Goal: Task Accomplishment & Management: Manage account settings

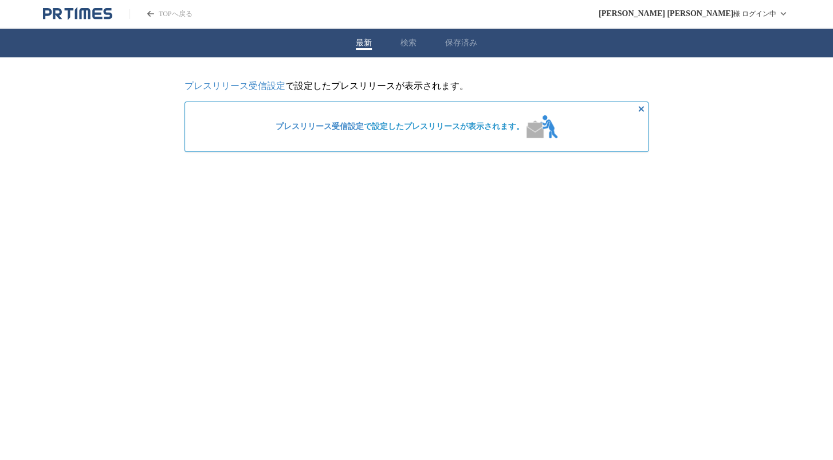
click at [407, 131] on span "プレスリリース受信設定 で設定したプレスリリースが表示されます。" at bounding box center [400, 126] width 249 height 10
click at [264, 87] on link "プレスリリース受信設定" at bounding box center [235, 86] width 101 height 10
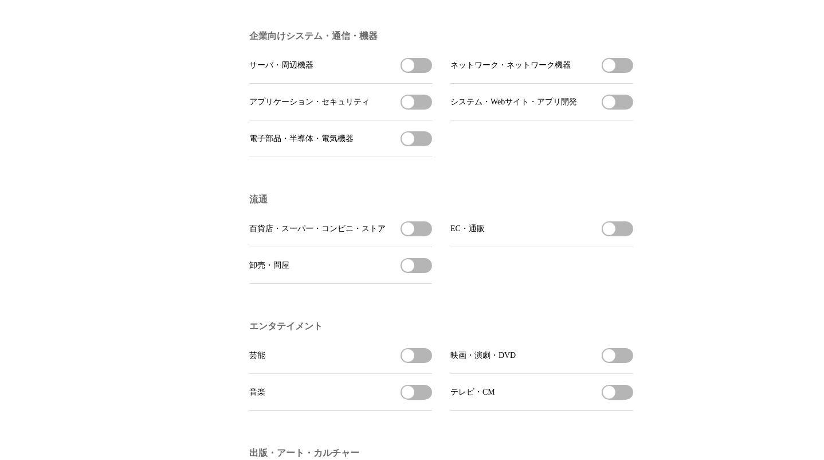
scroll to position [630, 0]
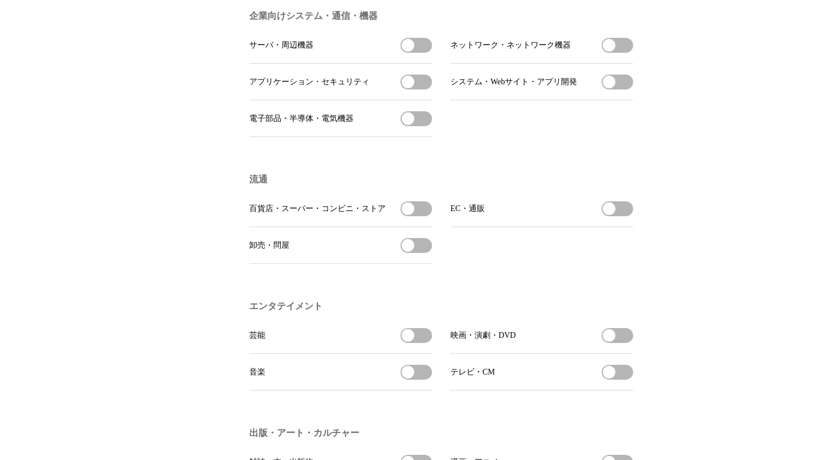
click at [424, 216] on button "百貨店・スーパー・コンビニ・ストアを受信する" at bounding box center [417, 208] width 32 height 15
click at [617, 216] on button "EC・通販を受信する" at bounding box center [618, 208] width 32 height 15
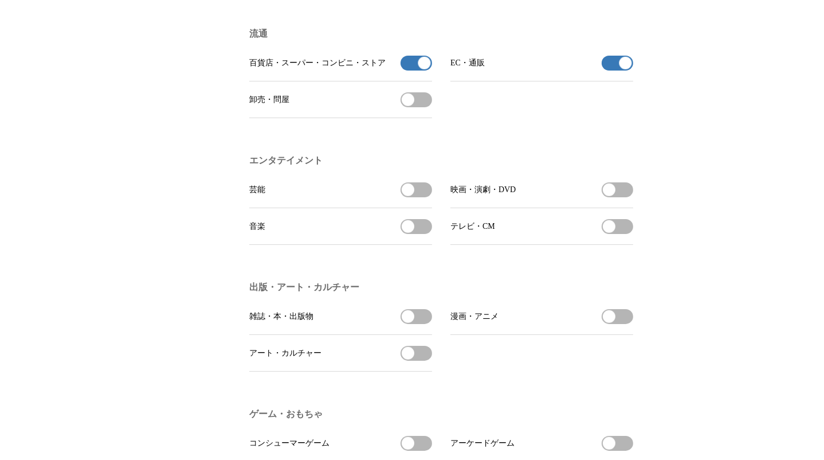
scroll to position [802, 0]
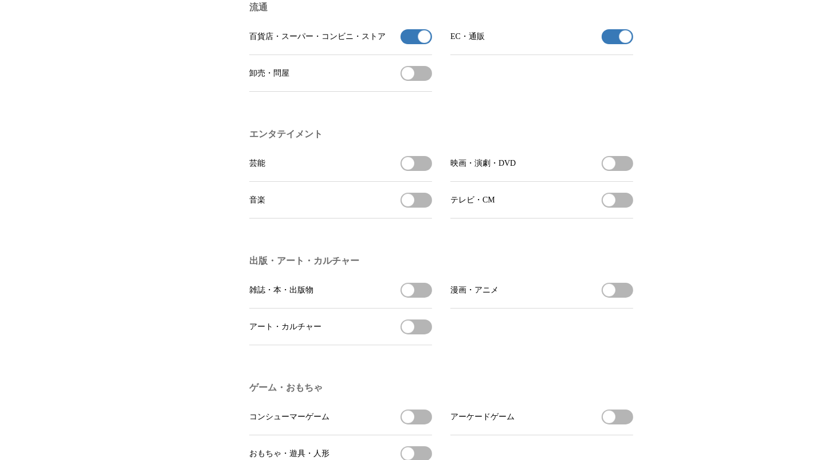
drag, startPoint x: 426, startPoint y: 178, endPoint x: 426, endPoint y: 211, distance: 33.2
click at [426, 171] on button "芸能を受信する" at bounding box center [417, 163] width 32 height 15
drag, startPoint x: 425, startPoint y: 213, endPoint x: 437, endPoint y: 213, distance: 11.5
click at [426, 207] on button "音楽を受信する" at bounding box center [417, 200] width 32 height 15
drag, startPoint x: 612, startPoint y: 174, endPoint x: 620, endPoint y: 175, distance: 8.1
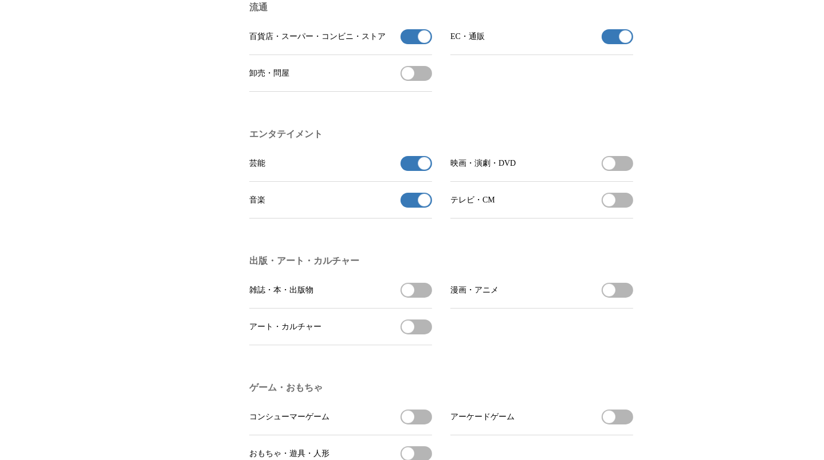
click at [613, 170] on span "button" at bounding box center [609, 163] width 13 height 13
click at [620, 207] on button "テレビ・CMを受信する" at bounding box center [618, 200] width 32 height 15
click at [416, 297] on button "雑誌・本・出版物を受信する" at bounding box center [417, 290] width 32 height 15
drag, startPoint x: 422, startPoint y: 343, endPoint x: 434, endPoint y: 338, distance: 13.1
click at [425, 334] on button "アート・カルチャーを受信する" at bounding box center [417, 326] width 32 height 15
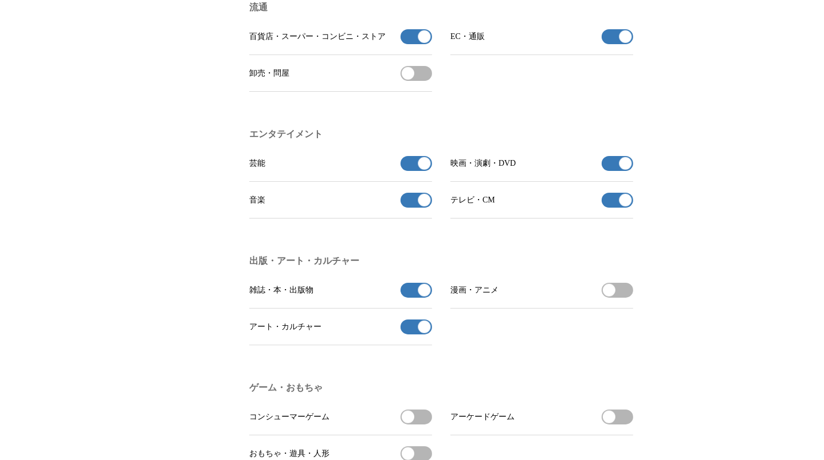
click at [621, 297] on button "漫画・アニメを受信する" at bounding box center [618, 290] width 32 height 15
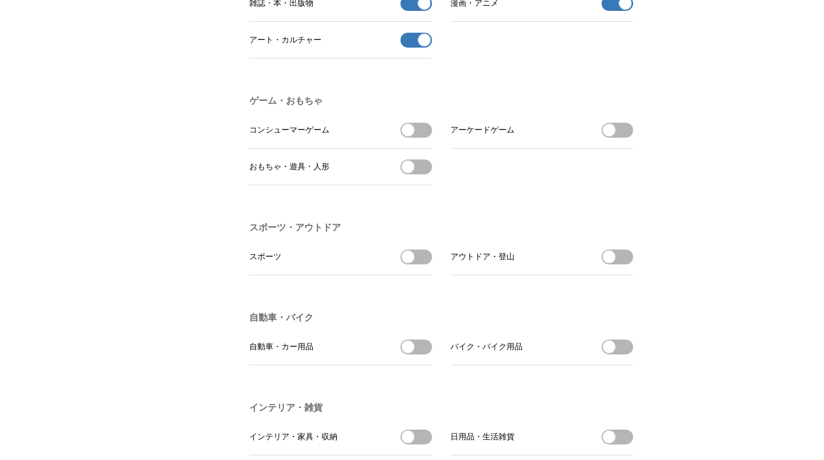
drag, startPoint x: 418, startPoint y: 277, endPoint x: 452, endPoint y: 284, distance: 34.5
click at [421, 264] on button "スポーツを受信する" at bounding box center [417, 256] width 32 height 15
drag, startPoint x: 619, startPoint y: 278, endPoint x: 598, endPoint y: 279, distance: 20.6
click at [618, 264] on button "アウトドア・登山を受信する" at bounding box center [618, 256] width 32 height 15
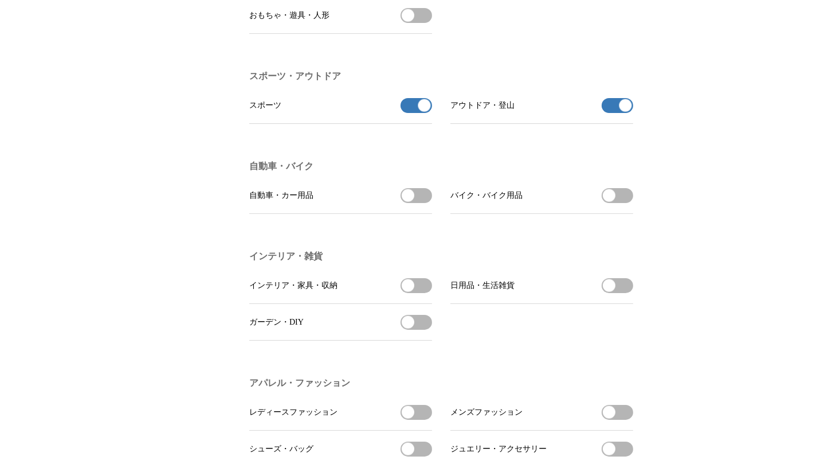
scroll to position [1260, 0]
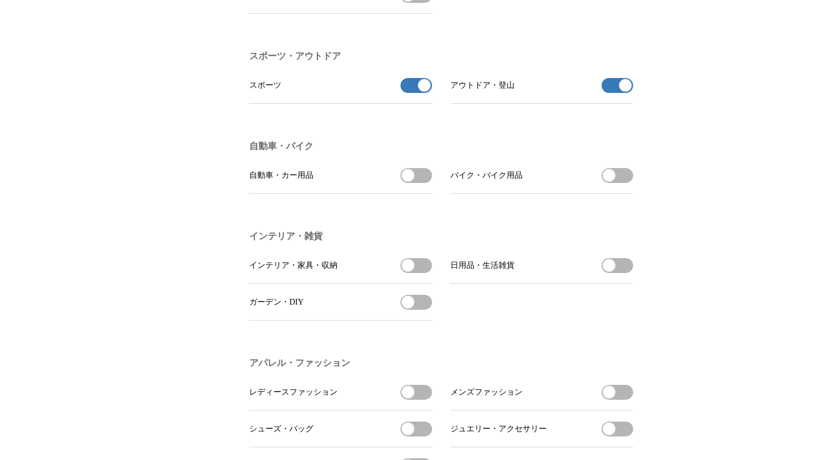
click at [426, 273] on button "インテリア・家具・収納を受信する" at bounding box center [417, 265] width 32 height 15
drag, startPoint x: 628, startPoint y: 289, endPoint x: 535, endPoint y: 307, distance: 94.6
click at [627, 273] on button "日用品・生活雑貨を受信する" at bounding box center [618, 265] width 32 height 15
click at [420, 309] on button "ガーデン・DIYを受信する" at bounding box center [417, 302] width 32 height 15
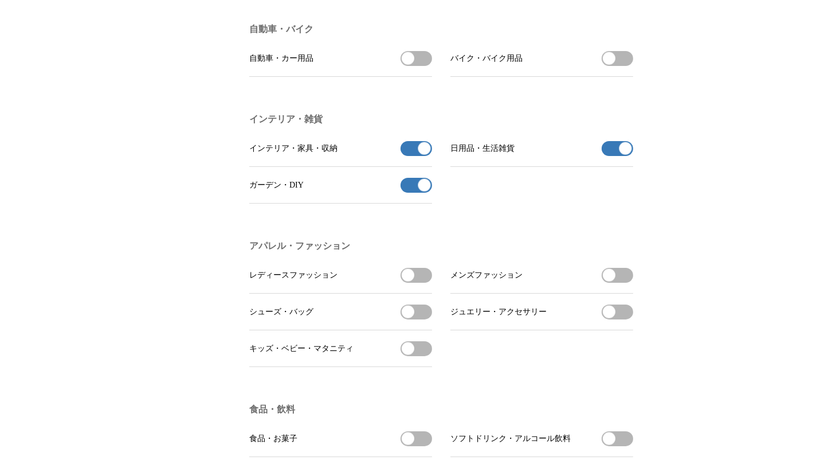
scroll to position [1490, 0]
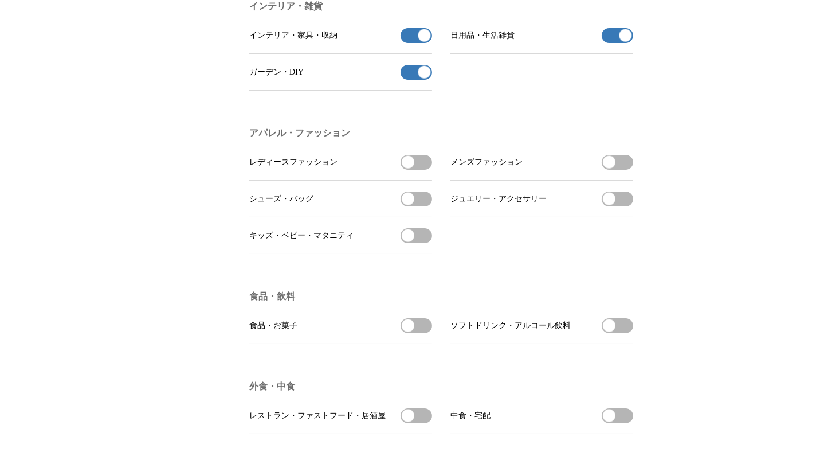
click at [424, 170] on button "レディースファッションを受信する" at bounding box center [417, 162] width 32 height 15
click at [618, 170] on button "メンズファッションを受信する" at bounding box center [618, 162] width 32 height 15
drag, startPoint x: 417, startPoint y: 222, endPoint x: 576, endPoint y: 220, distance: 158.8
click at [422, 206] on button "シューズ・バッグを受信する" at bounding box center [417, 198] width 32 height 15
click at [623, 206] on button "ジュエリー・アクセサリーを受信する" at bounding box center [618, 198] width 32 height 15
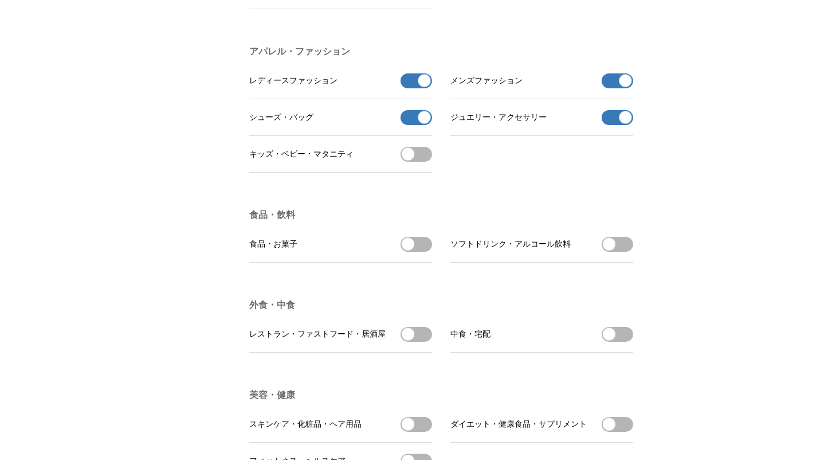
scroll to position [1719, 0]
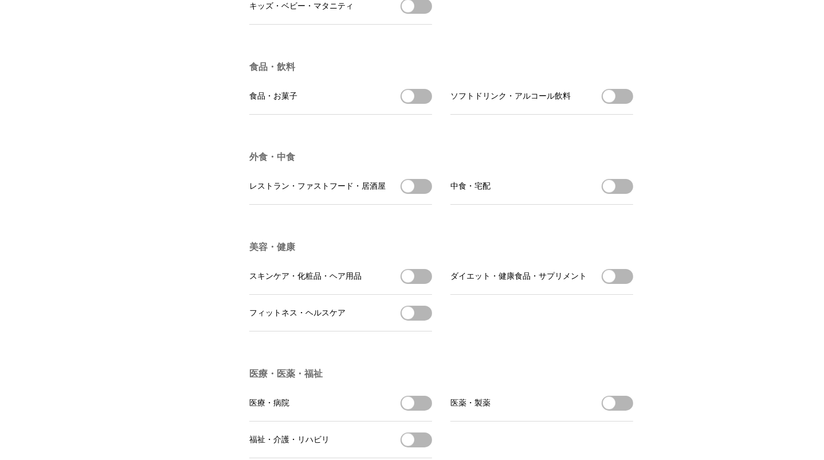
click at [424, 104] on button "食品・お菓子を受信する" at bounding box center [417, 96] width 32 height 15
click at [626, 104] on button "ソフトドリンク・アルコール飲料を受信する" at bounding box center [618, 96] width 32 height 15
drag, startPoint x: 420, startPoint y: 215, endPoint x: 455, endPoint y: 219, distance: 35.1
click at [421, 194] on button "レストラン・ファストフード・居酒屋を受信する" at bounding box center [417, 186] width 32 height 15
click at [622, 194] on button "中食・宅配を受信する" at bounding box center [618, 186] width 32 height 15
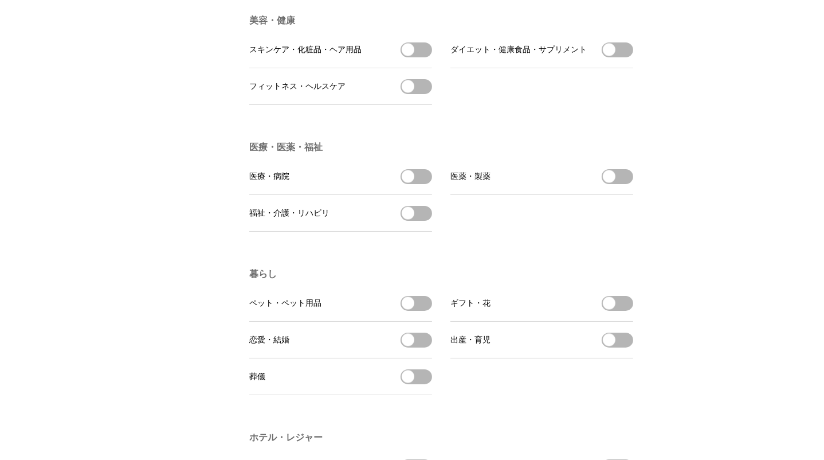
scroll to position [1948, 0]
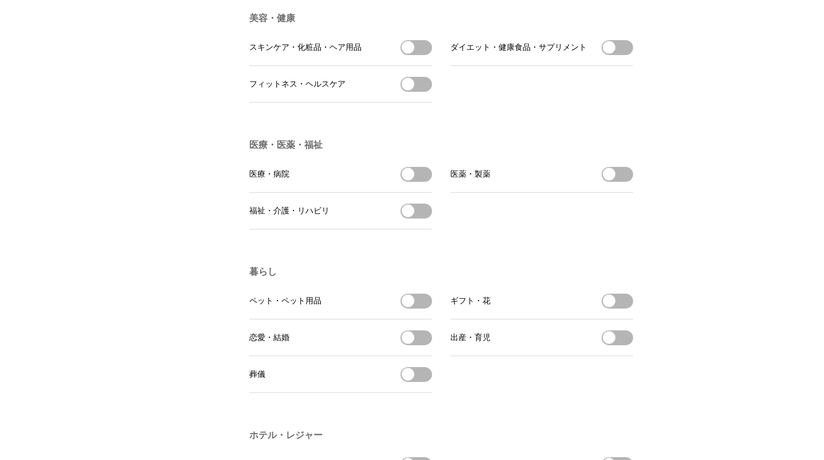
click at [421, 55] on button "スキンケア・化粧品・ヘア用品を受信する" at bounding box center [417, 47] width 32 height 15
drag, startPoint x: 621, startPoint y: 77, endPoint x: 581, endPoint y: 80, distance: 40.2
click at [619, 55] on button "ダイエット・健康食品・サプリメントを受信する" at bounding box center [618, 47] width 32 height 15
drag, startPoint x: 409, startPoint y: 117, endPoint x: 420, endPoint y: 121, distance: 10.9
click at [410, 91] on span "button" at bounding box center [408, 84] width 13 height 13
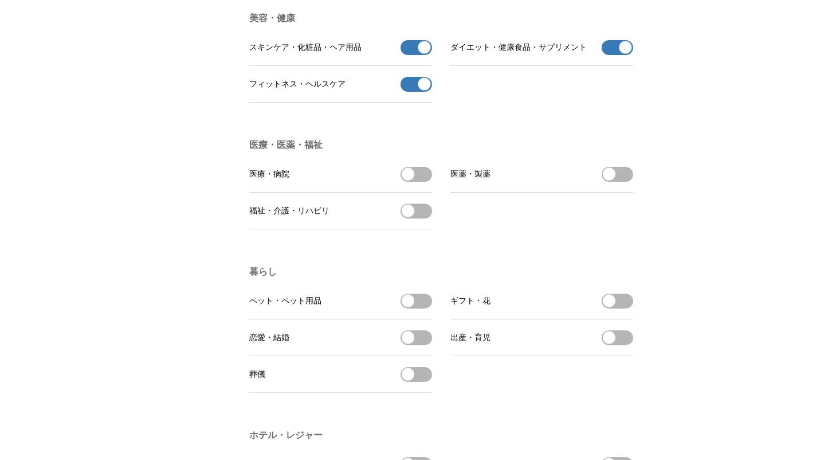
drag, startPoint x: 421, startPoint y: 210, endPoint x: 433, endPoint y: 210, distance: 12.0
click at [424, 182] on button "医療・病院を受信する" at bounding box center [417, 174] width 32 height 15
click at [629, 182] on button "医薬・製薬を受信する" at bounding box center [618, 174] width 32 height 15
click at [420, 218] on button "福祉・介護・リハビリを受信する" at bounding box center [417, 210] width 32 height 15
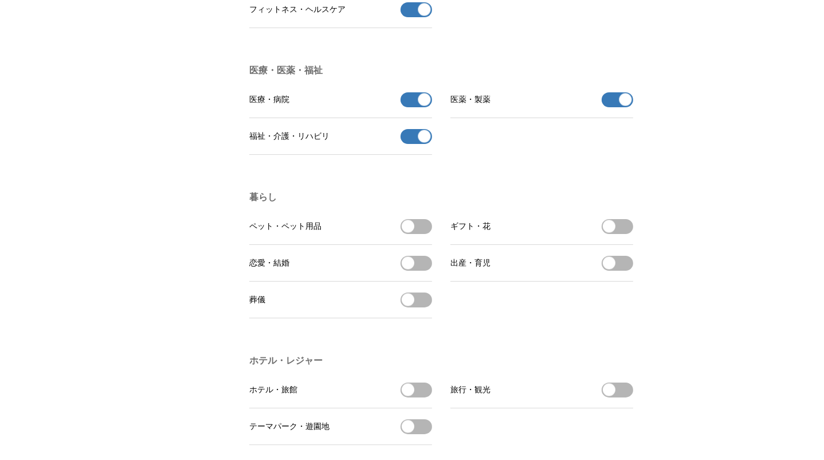
scroll to position [2120, 0]
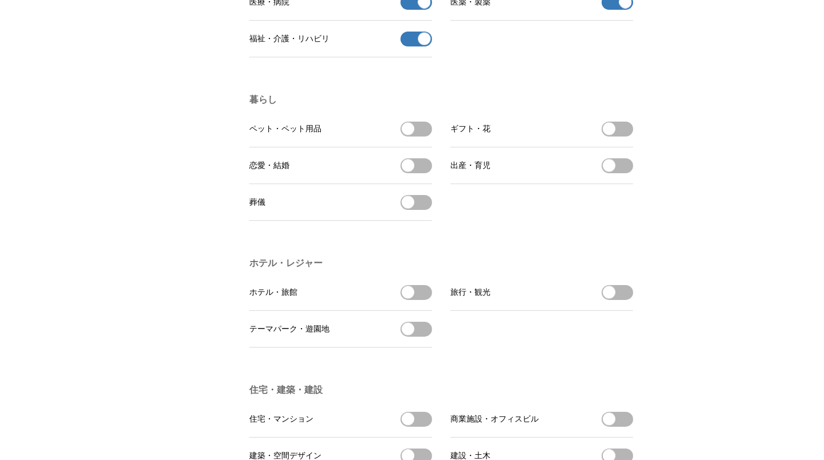
click at [616, 136] on button "ギフト・花を受信する" at bounding box center [618, 128] width 32 height 15
drag, startPoint x: 419, startPoint y: 203, endPoint x: 519, endPoint y: 203, distance: 99.7
click at [425, 173] on button "恋愛・結婚を受信する" at bounding box center [417, 165] width 32 height 15
click at [625, 173] on button "出産・育児を受信する" at bounding box center [618, 165] width 32 height 15
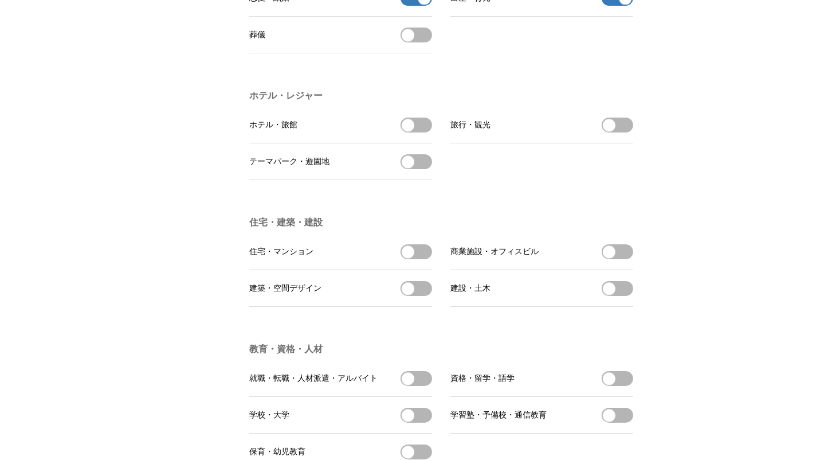
scroll to position [2292, 0]
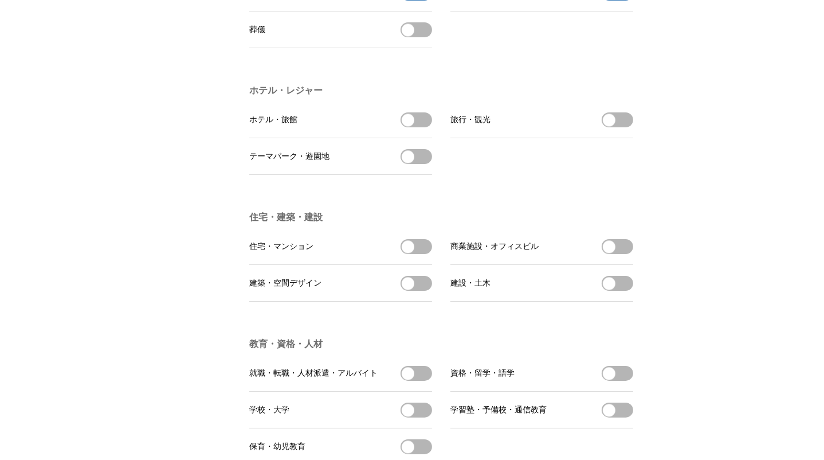
click at [425, 138] on li "ホテル・旅館 ホテル・旅館を受信する" at bounding box center [340, 119] width 183 height 37
drag, startPoint x: 424, startPoint y: 154, endPoint x: 515, endPoint y: 153, distance: 91.1
click at [424, 127] on button "ホテル・旅館を受信する" at bounding box center [417, 119] width 32 height 15
click at [618, 127] on button "旅行・観光を受信する" at bounding box center [618, 119] width 32 height 15
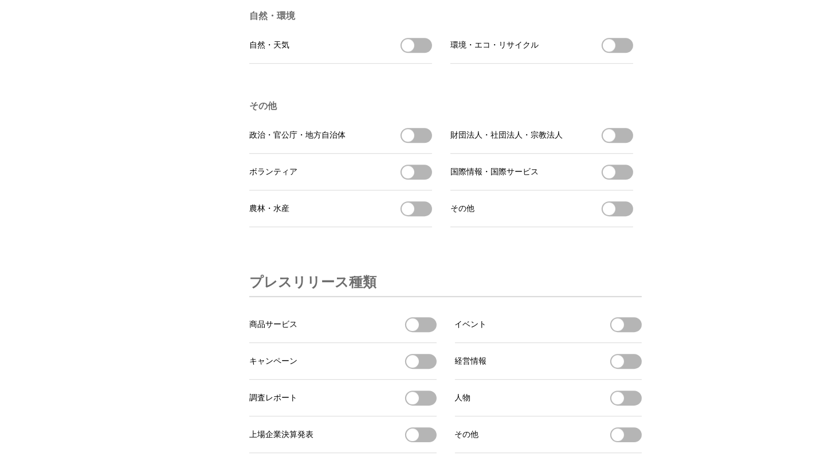
scroll to position [3381, 0]
click at [617, 52] on button "環境・エコ・リサイクルを受信する" at bounding box center [618, 44] width 32 height 15
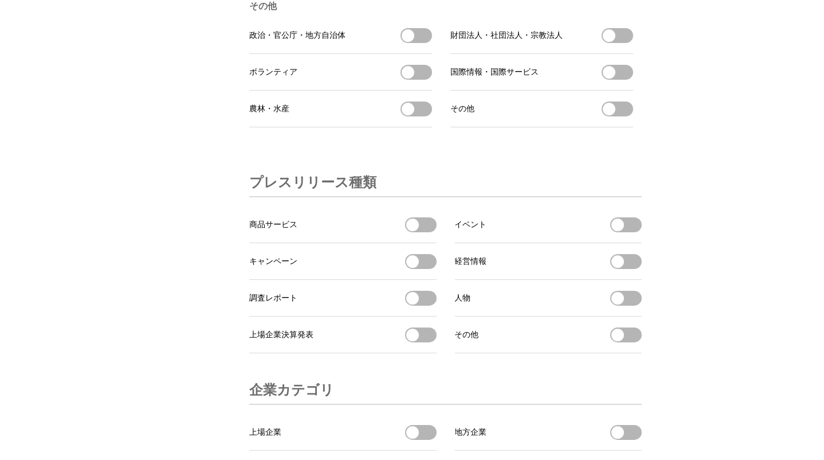
scroll to position [3495, 0]
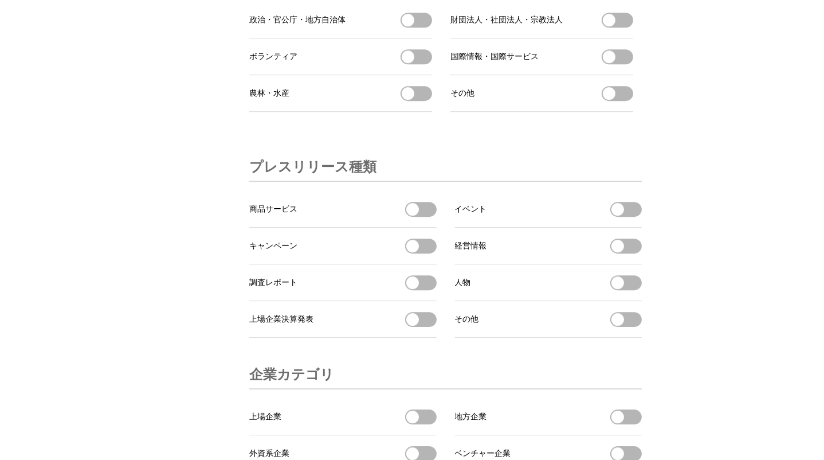
click at [419, 217] on button "商品サービスを受信する" at bounding box center [421, 209] width 32 height 15
click at [423, 253] on button "キャンペーンを受信する" at bounding box center [421, 245] width 32 height 15
click at [631, 217] on button "イベントを受信する" at bounding box center [626, 209] width 32 height 15
click at [638, 290] on button "人物を受信する" at bounding box center [626, 282] width 32 height 15
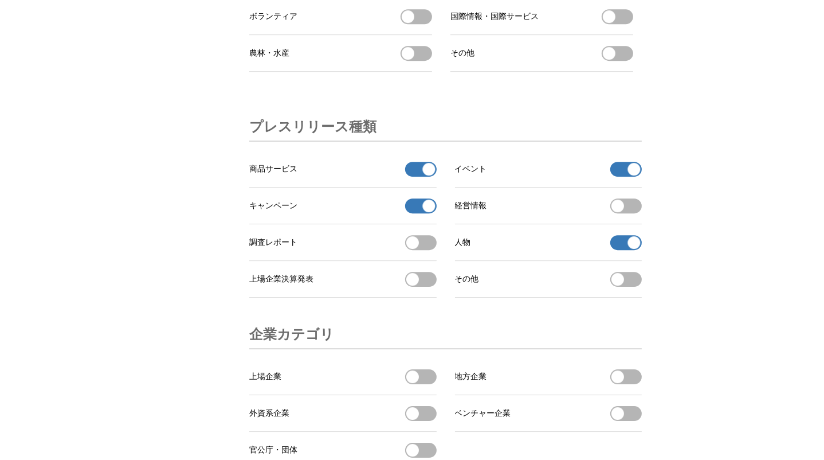
scroll to position [3668, 0]
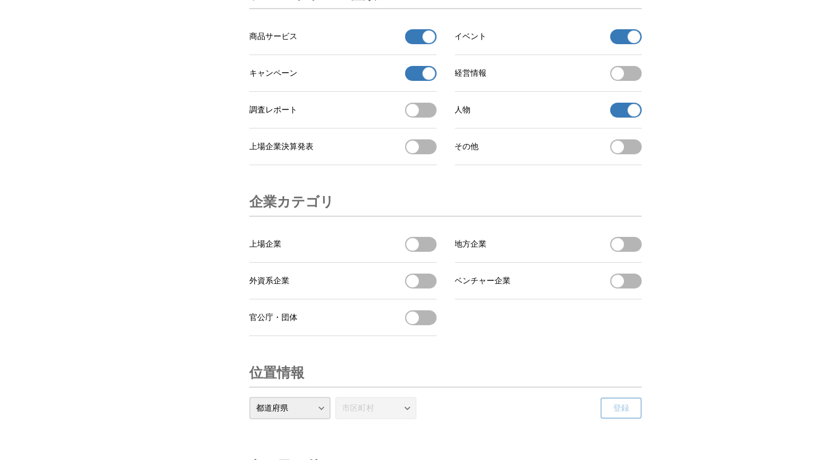
click at [418, 117] on button "調査レポートを受信する" at bounding box center [421, 110] width 32 height 15
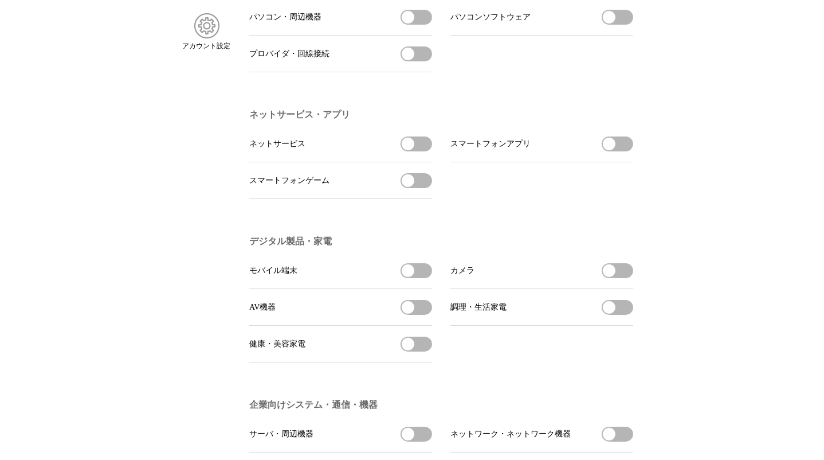
scroll to position [0, 0]
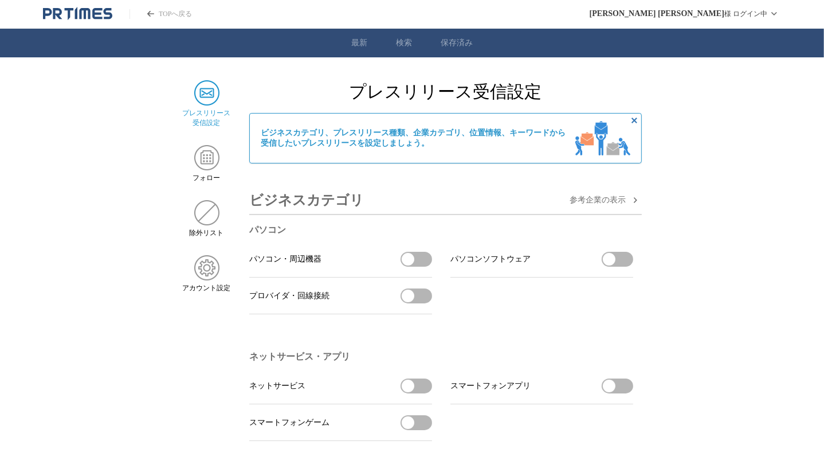
click at [154, 13] on link "TOPへ戻る" at bounding box center [161, 14] width 62 height 10
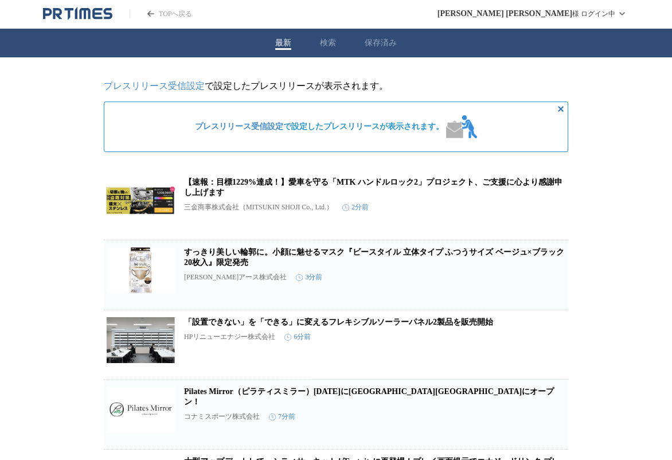
click at [186, 86] on link "プレスリリース受信設定" at bounding box center [154, 86] width 101 height 10
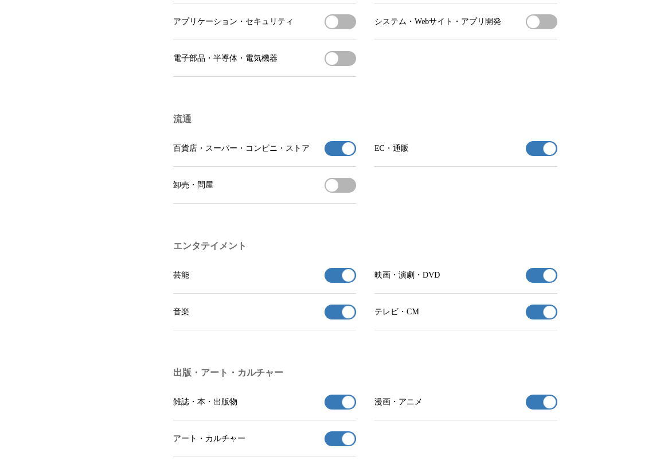
scroll to position [695, 0]
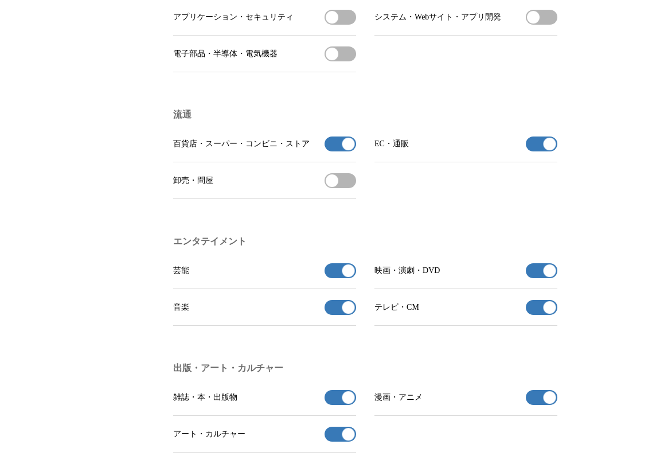
click at [336, 151] on button "百貨店・スーパー・コンビニ・ストアの受信を解除" at bounding box center [340, 143] width 32 height 15
drag, startPoint x: 334, startPoint y: 155, endPoint x: 285, endPoint y: 156, distance: 48.2
click at [285, 156] on li "百貨店・スーパー・コンビニ・ストア 百貨店・スーパー・コンビニ・ストアの受信を解除" at bounding box center [264, 144] width 183 height 37
drag, startPoint x: 375, startPoint y: 117, endPoint x: 385, endPoint y: 111, distance: 11.6
click at [376, 115] on li "流通 百貨店・スーパー・コンビニ・ストア 百貨店・スーパー・コンビニ・ストアの受信を解除 EC・通販 EC・通販の受信を解除 卸売・問屋 卸売・問屋を受信する" at bounding box center [369, 154] width 393 height 127
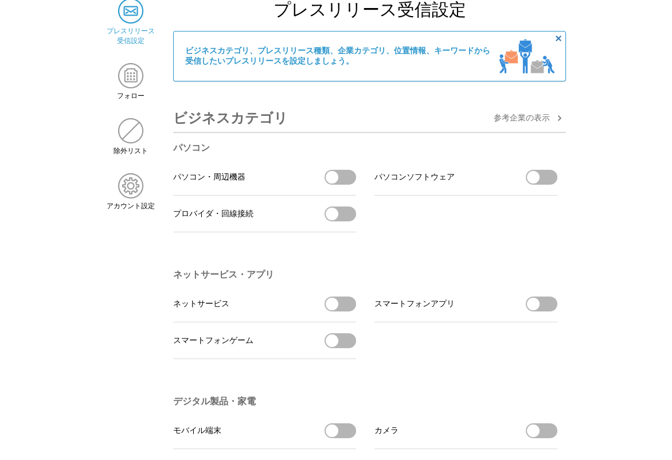
scroll to position [0, 0]
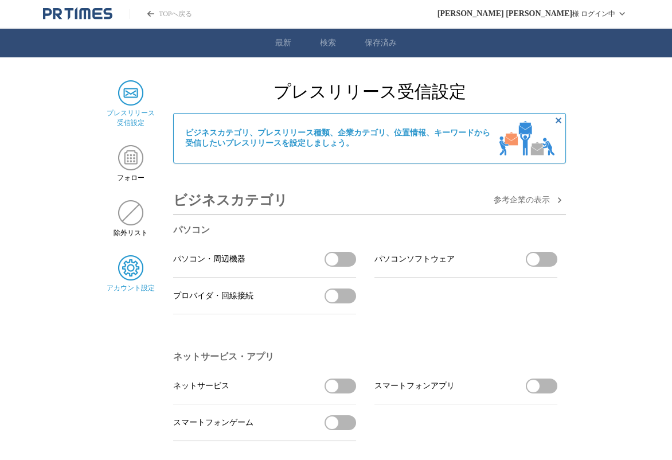
drag, startPoint x: 123, startPoint y: 272, endPoint x: 134, endPoint y: 276, distance: 10.9
click at [123, 272] on img at bounding box center [130, 267] width 25 height 25
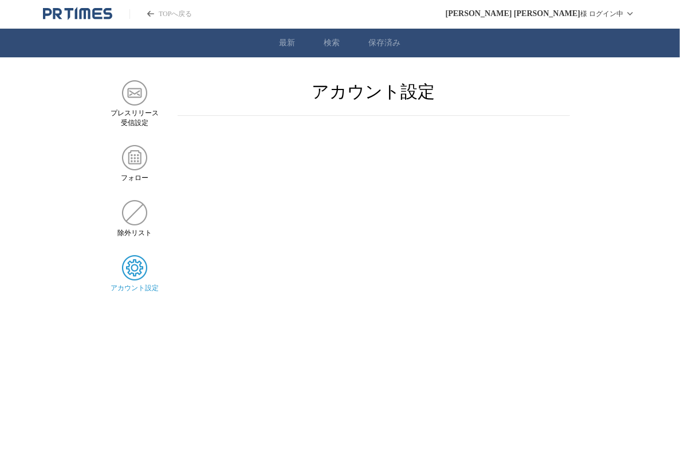
click at [465, 196] on div "アカウント設定" at bounding box center [374, 186] width 393 height 213
click at [361, 84] on h2 "アカウント設定" at bounding box center [374, 91] width 393 height 23
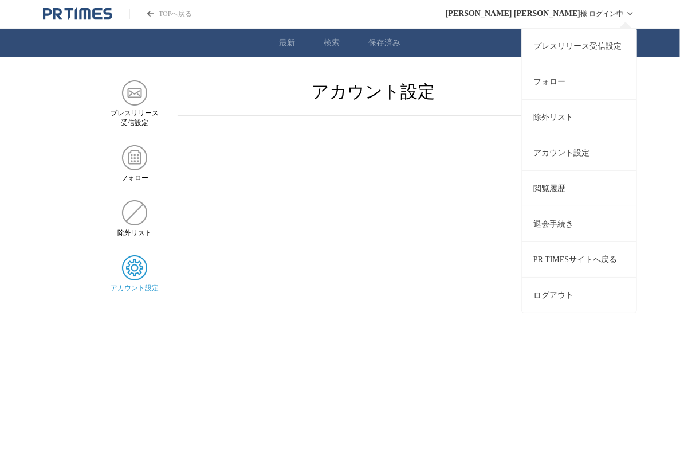
click at [582, 44] on link "プレスリリース受信設定" at bounding box center [579, 46] width 115 height 36
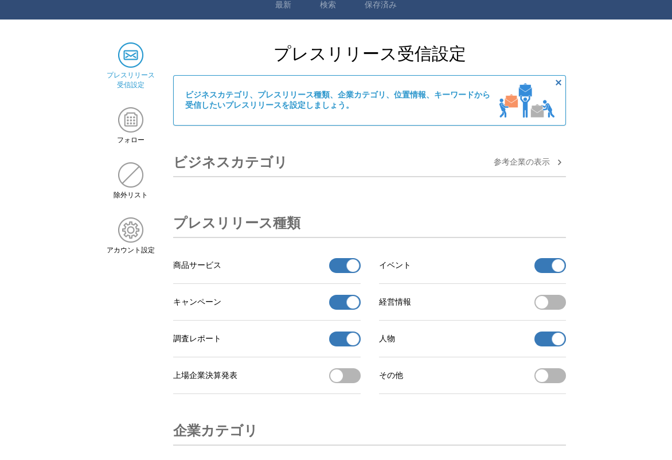
scroll to position [57, 0]
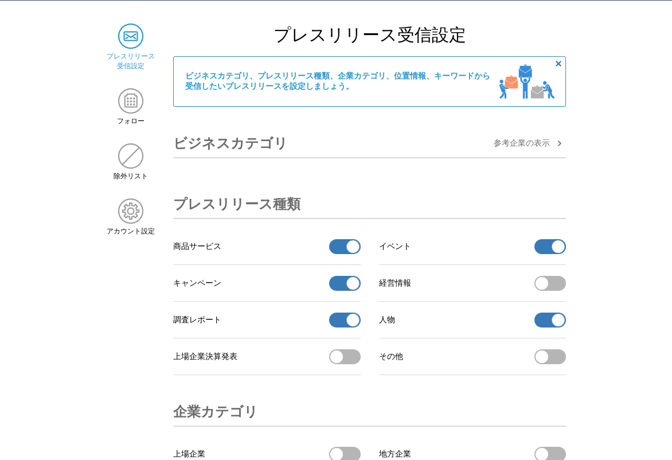
click at [342, 249] on button "商品サービスの受信を解除" at bounding box center [345, 246] width 32 height 15
drag, startPoint x: 350, startPoint y: 249, endPoint x: 331, endPoint y: 252, distance: 19.1
click at [294, 252] on li "商品サービス 商品サービスの受信を解除" at bounding box center [266, 246] width 187 height 37
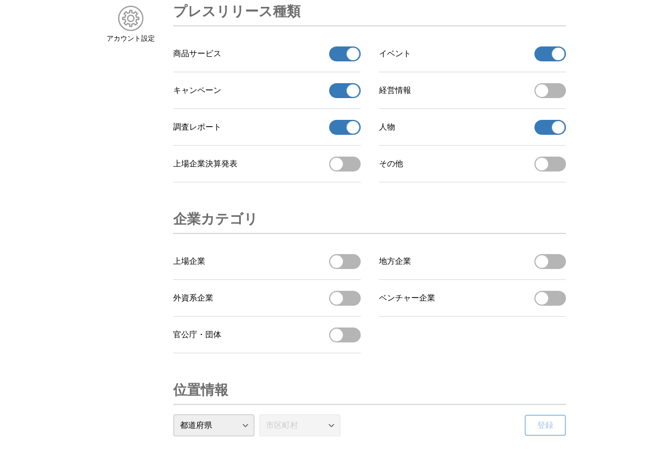
scroll to position [189, 0]
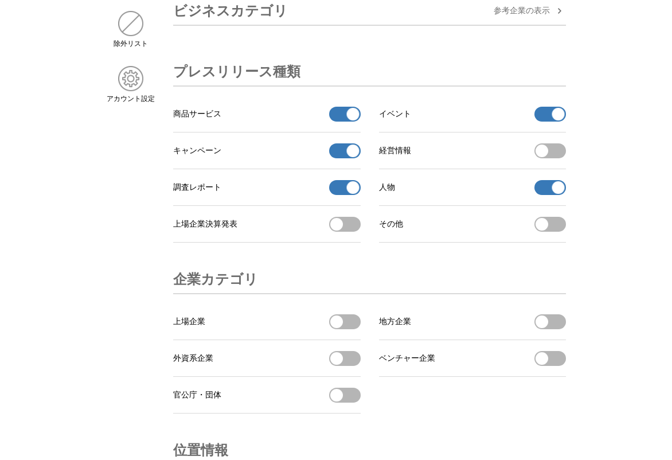
drag, startPoint x: 355, startPoint y: 187, endPoint x: 318, endPoint y: 192, distance: 37.0
click at [318, 192] on li "調査レポート 調査レポートの受信を解除" at bounding box center [266, 187] width 187 height 37
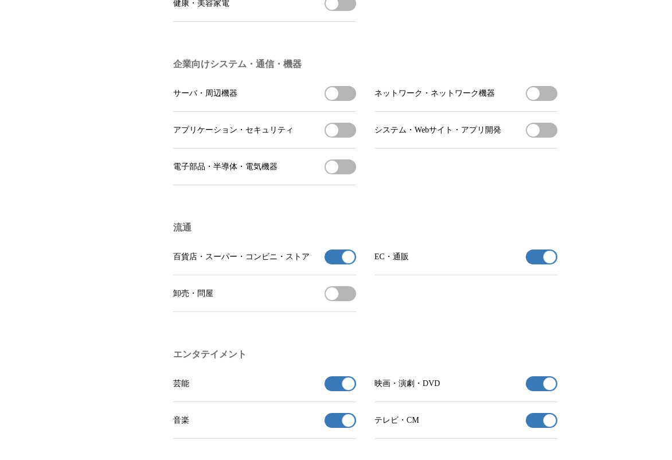
scroll to position [590, 0]
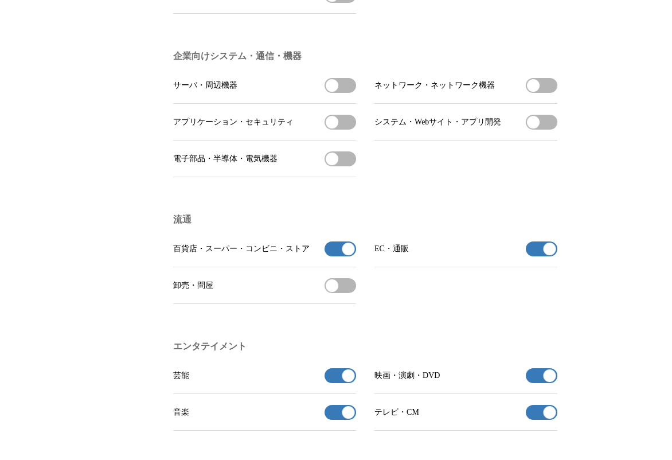
drag, startPoint x: 350, startPoint y: 261, endPoint x: 313, endPoint y: 261, distance: 36.7
click at [313, 261] on li "百貨店・スーパー・コンビニ・ストア 百貨店・スーパー・コンビニ・ストアの受信を解除" at bounding box center [264, 248] width 183 height 37
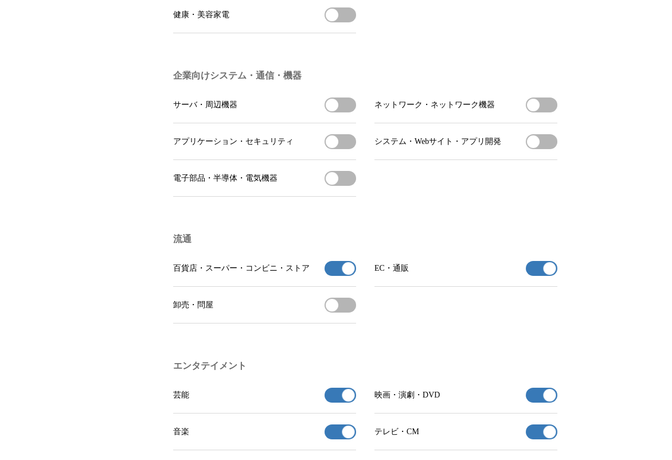
scroll to position [648, 0]
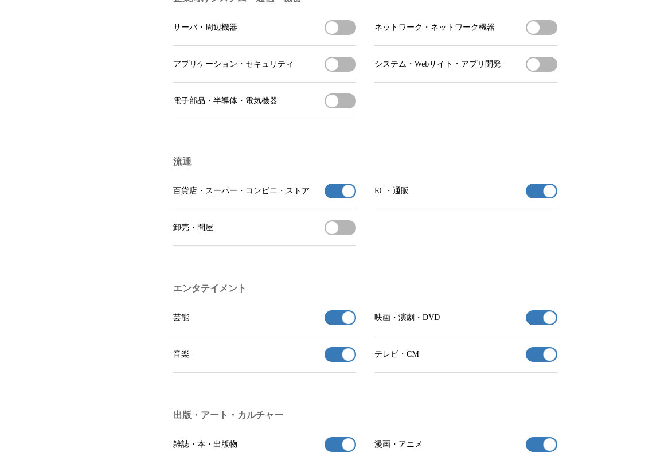
click at [527, 198] on button "EC・通販の受信を解除" at bounding box center [542, 190] width 32 height 15
click at [331, 198] on button "百貨店・スーパー・コンビニ・ストアの受信を解除" at bounding box center [340, 190] width 32 height 15
drag, startPoint x: 328, startPoint y: 333, endPoint x: 369, endPoint y: 331, distance: 40.2
click at [328, 325] on button "芸能の受信を解除" at bounding box center [340, 317] width 32 height 15
click at [532, 325] on button "映画・演劇・DVDの受信を解除" at bounding box center [542, 317] width 32 height 15
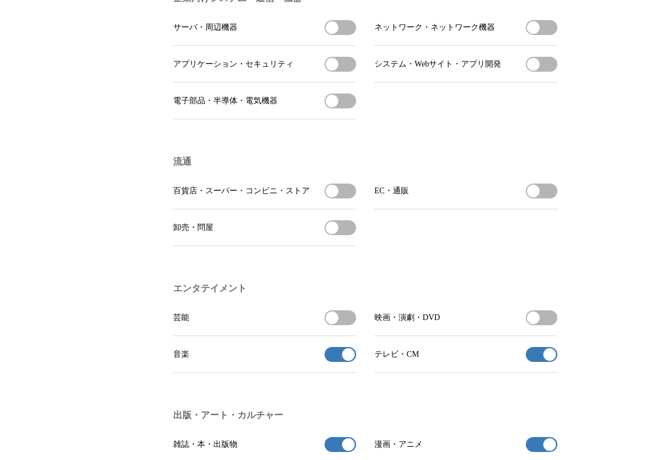
click at [529, 362] on button "テレビ・CMの受信を解除" at bounding box center [542, 354] width 32 height 15
click at [326, 362] on button "音楽の受信を解除" at bounding box center [340, 354] width 32 height 15
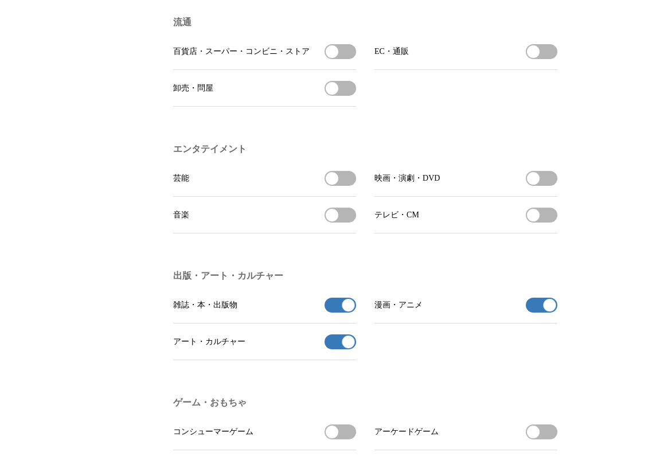
scroll to position [820, 0]
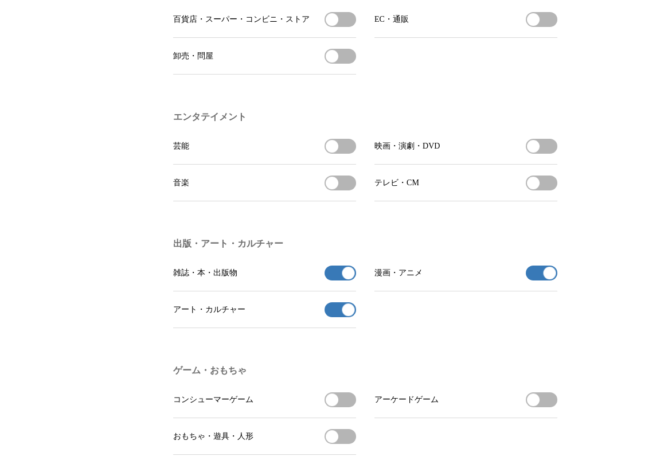
click at [334, 280] on button "雑誌・本・出版物の受信を解除" at bounding box center [340, 272] width 32 height 15
click at [527, 280] on button "漫画・アニメの受信を解除" at bounding box center [542, 272] width 32 height 15
click at [320, 323] on li "アート・カルチャー アート・カルチャーの受信を解除" at bounding box center [264, 309] width 183 height 37
click at [330, 317] on button "アート・カルチャーの受信を解除" at bounding box center [340, 309] width 32 height 15
click at [331, 317] on button "アート・カルチャーの受信を解除" at bounding box center [340, 309] width 32 height 15
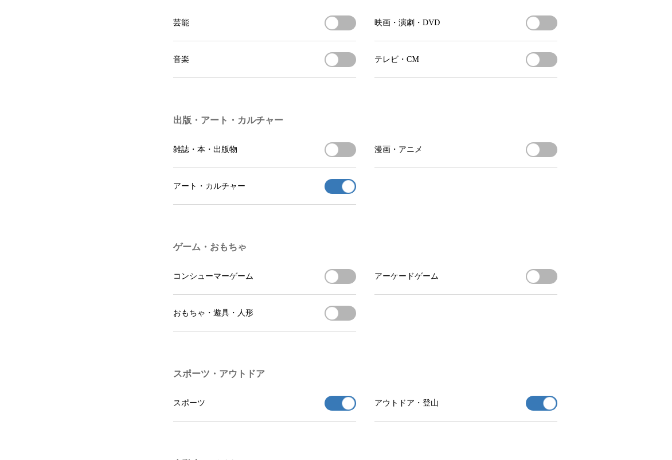
scroll to position [991, 0]
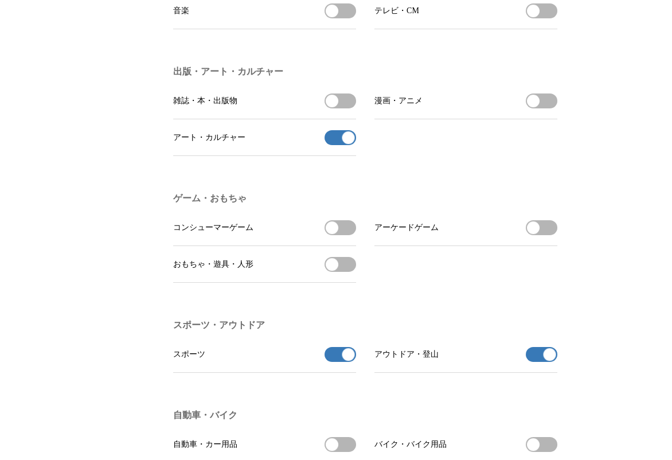
click at [334, 362] on button "スポーツの受信を解除" at bounding box center [340, 354] width 32 height 15
drag, startPoint x: 528, startPoint y: 375, endPoint x: 539, endPoint y: 375, distance: 10.9
click at [530, 362] on button "アウトドア・登山の受信を解除" at bounding box center [542, 354] width 32 height 15
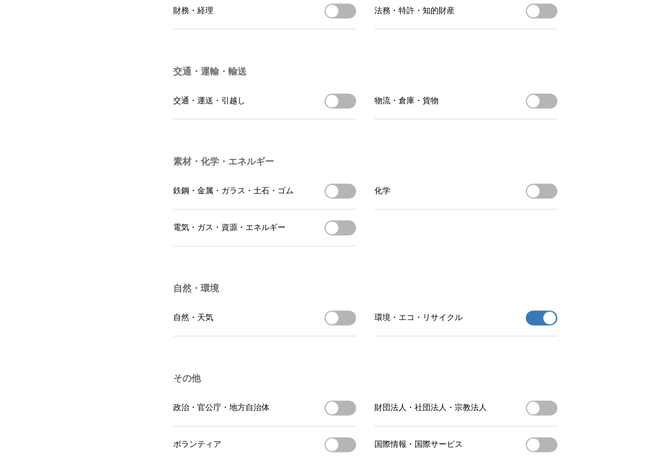
scroll to position [3113, 0]
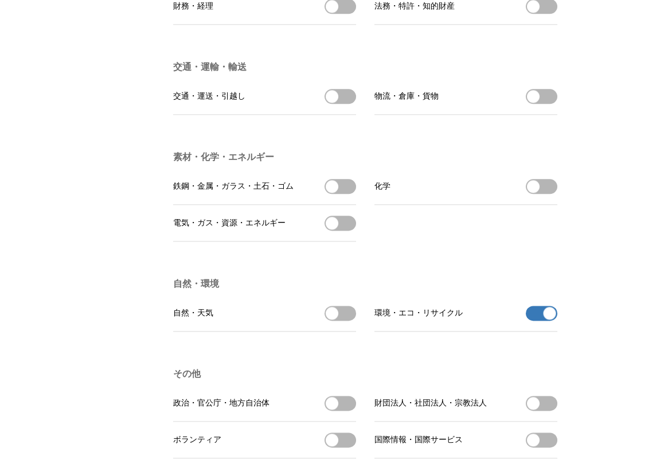
click at [534, 320] on button "環境・エコ・リサイクルの受信を解除" at bounding box center [542, 312] width 32 height 15
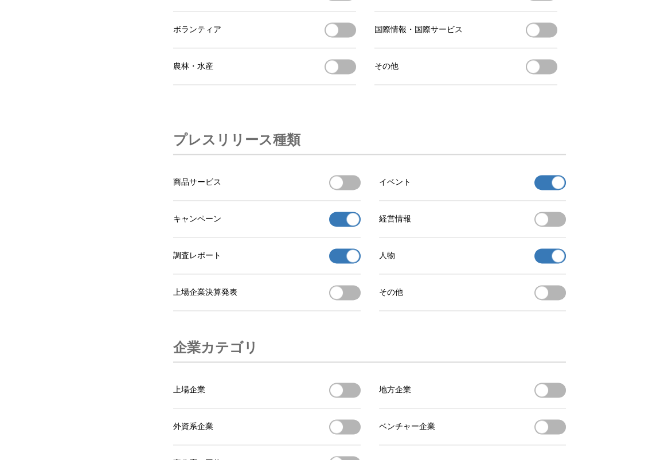
scroll to position [3570, 0]
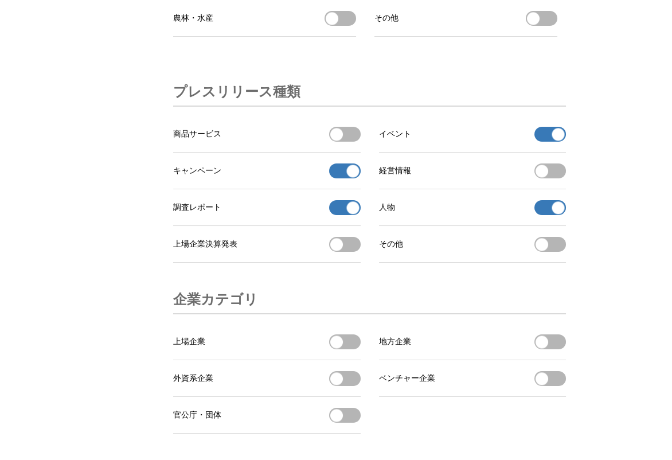
click at [542, 215] on button "人物の受信を解除" at bounding box center [550, 207] width 32 height 15
click at [333, 215] on button "調査レポートの受信を解除" at bounding box center [345, 207] width 32 height 15
drag, startPoint x: 341, startPoint y: 226, endPoint x: 378, endPoint y: 222, distance: 36.8
click at [341, 178] on button "キャンペーンの受信を解除" at bounding box center [345, 170] width 32 height 15
click at [543, 142] on button "イベントの受信を解除" at bounding box center [550, 134] width 32 height 15
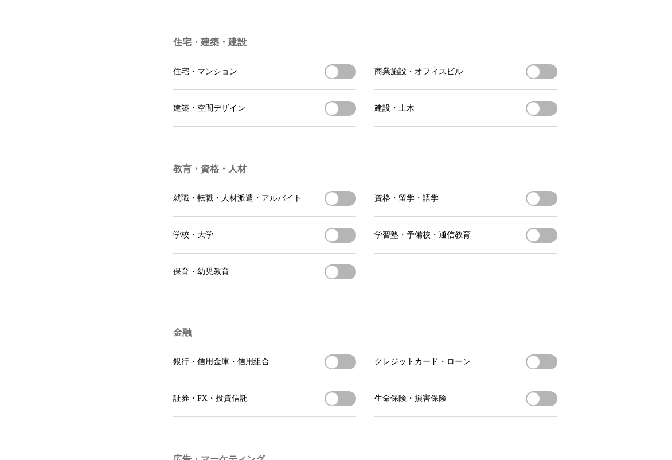
scroll to position [2367, 0]
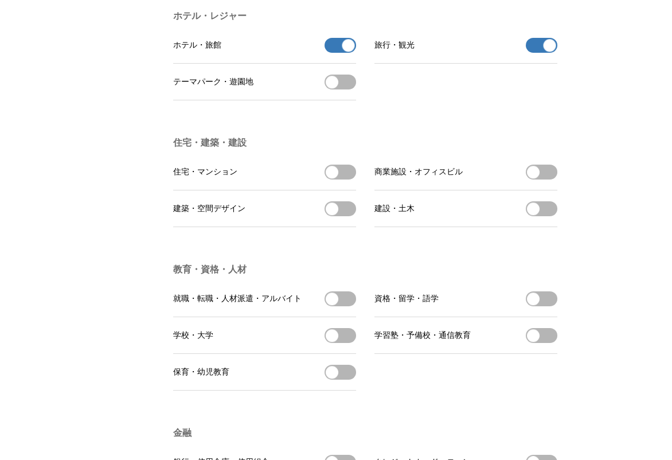
click at [326, 53] on span "ホテル・旅館の受信を解除" at bounding box center [340, 45] width 32 height 15
click at [337, 53] on button "ホテル・旅館の受信を解除" at bounding box center [340, 45] width 32 height 15
click at [530, 53] on button "旅行・観光の受信を解除" at bounding box center [542, 45] width 32 height 15
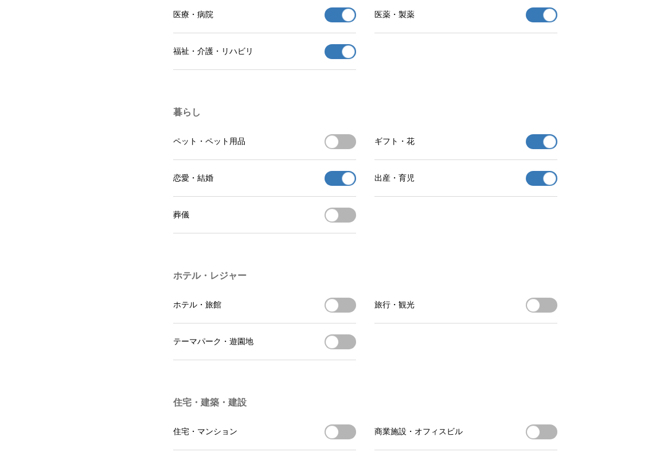
scroll to position [2080, 0]
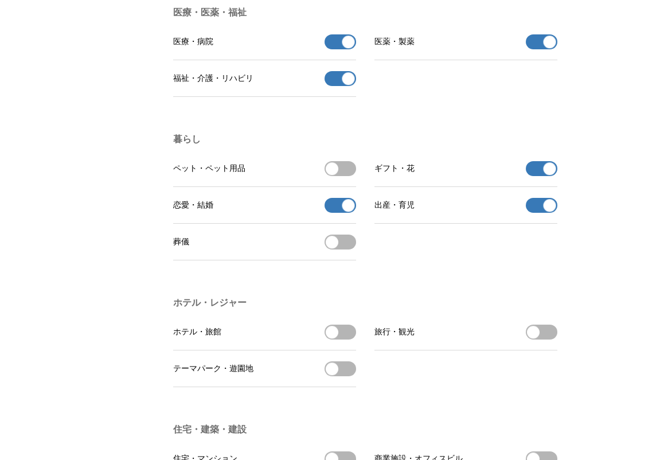
click at [330, 213] on button "恋愛・結婚の受信を解除" at bounding box center [340, 205] width 32 height 15
click at [536, 213] on button "出産・育児の受信を解除" at bounding box center [542, 205] width 32 height 15
click at [531, 176] on button "ギフト・花の受信を解除" at bounding box center [542, 168] width 32 height 15
click at [542, 176] on button "ギフト・花を受信する" at bounding box center [542, 168] width 32 height 15
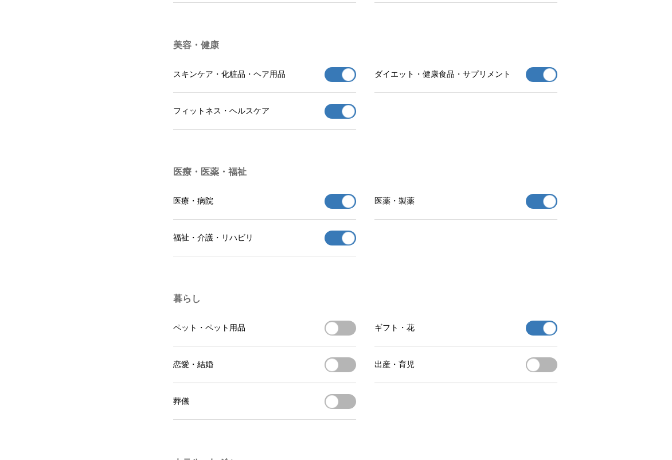
scroll to position [1909, 0]
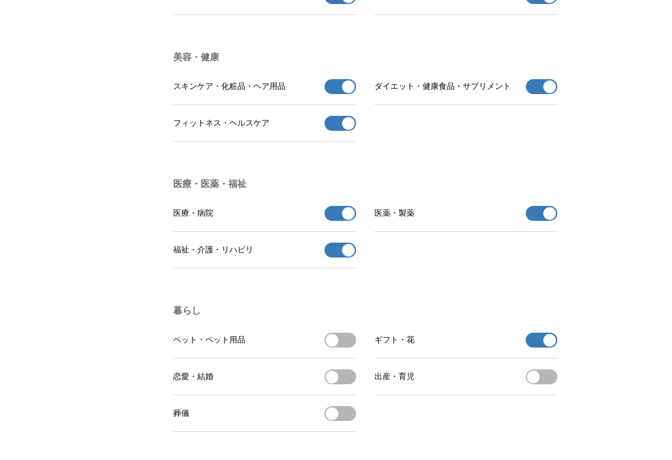
click at [335, 257] on button "福祉・介護・リハビリの受信を解除" at bounding box center [340, 249] width 32 height 15
click at [336, 221] on button "医療・病院の受信を解除" at bounding box center [340, 213] width 32 height 15
click at [534, 221] on button "医薬・製薬の受信を解除" at bounding box center [542, 213] width 32 height 15
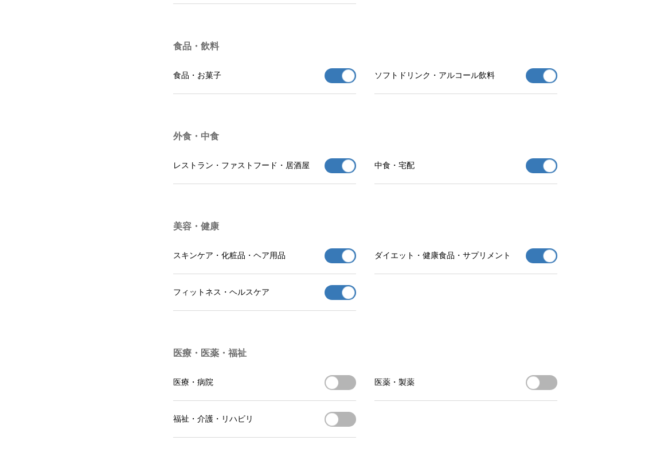
scroll to position [1737, 0]
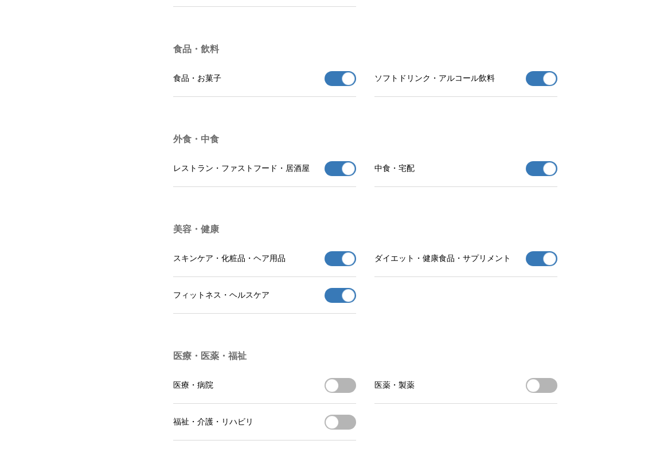
click at [328, 176] on button "レストラン・ファストフード・居酒屋の受信を解除" at bounding box center [340, 168] width 32 height 15
click at [534, 176] on button "中食・宅配の受信を解除" at bounding box center [542, 168] width 32 height 15
click at [539, 86] on button "ソフトドリンク・アルコール飲料の受信を解除" at bounding box center [542, 78] width 32 height 15
click at [330, 86] on button "食品・お菓子の受信を解除" at bounding box center [340, 78] width 32 height 15
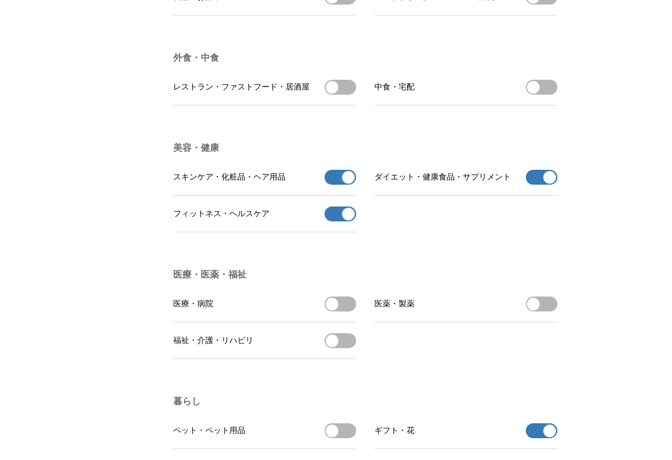
scroll to position [2024, 0]
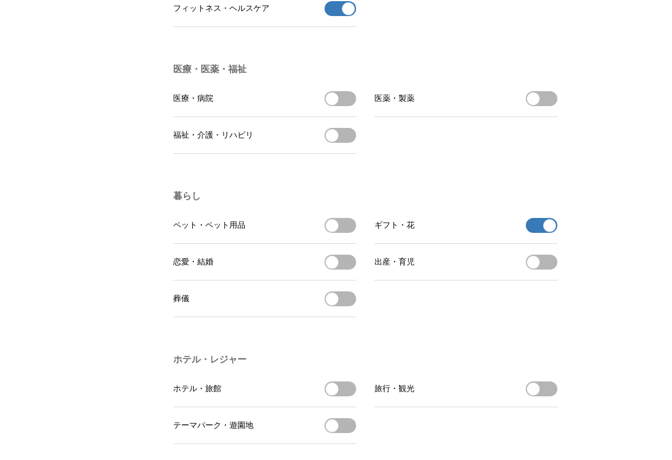
drag, startPoint x: 536, startPoint y: 257, endPoint x: 552, endPoint y: 253, distance: 16.0
click at [536, 233] on button "ギフト・花の受信を解除" at bounding box center [542, 225] width 32 height 15
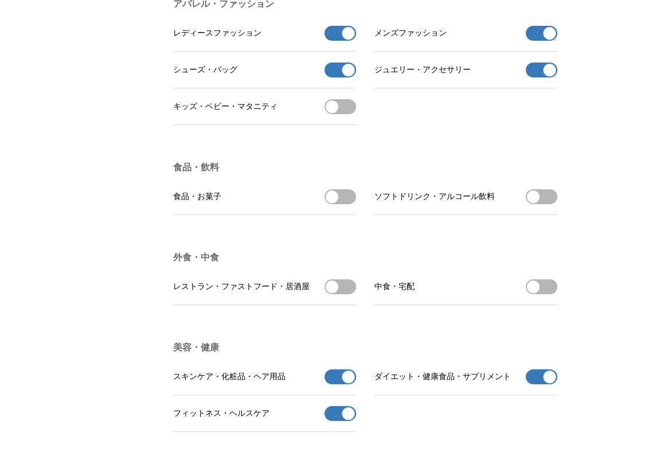
scroll to position [1451, 0]
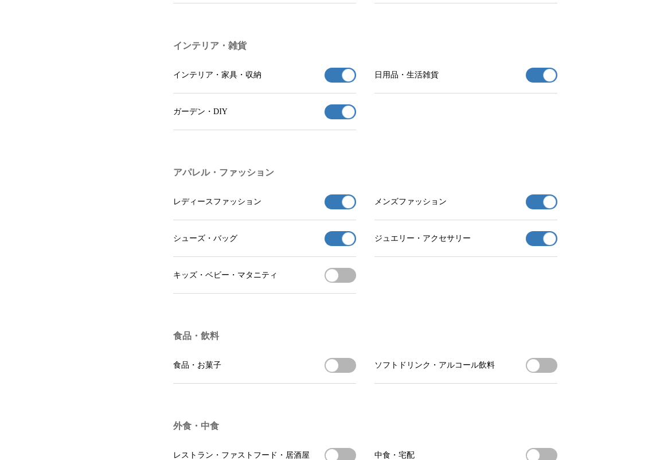
click at [343, 245] on span "button" at bounding box center [348, 238] width 13 height 13
click at [332, 209] on button "レディースファッションの受信を解除" at bounding box center [340, 201] width 32 height 15
click at [535, 209] on button "メンズファッションの受信を解除" at bounding box center [542, 201] width 32 height 15
click at [534, 246] on button "ジュエリー・アクセサリーの受信を解除" at bounding box center [542, 238] width 32 height 15
click at [532, 83] on button "日用品・生活雑貨の受信を解除" at bounding box center [542, 75] width 32 height 15
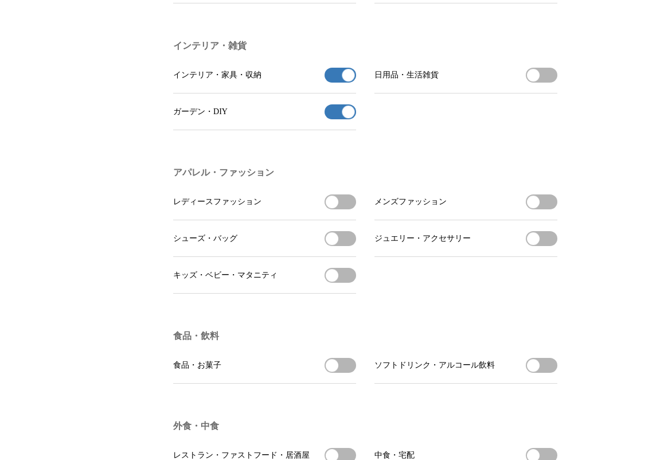
click at [332, 83] on button "インテリア・家具・収納の受信を解除" at bounding box center [340, 75] width 32 height 15
click at [336, 119] on button "ガーデン・DIYの受信を解除" at bounding box center [340, 111] width 32 height 15
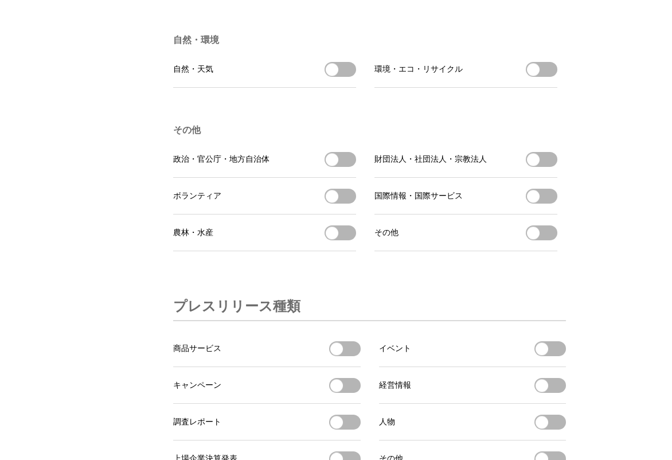
scroll to position [3323, 0]
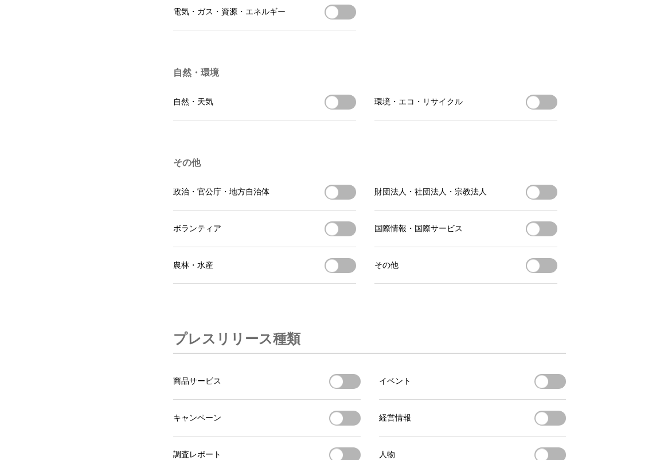
click at [550, 109] on button "環境・エコ・リサイクルを受信する" at bounding box center [542, 102] width 32 height 15
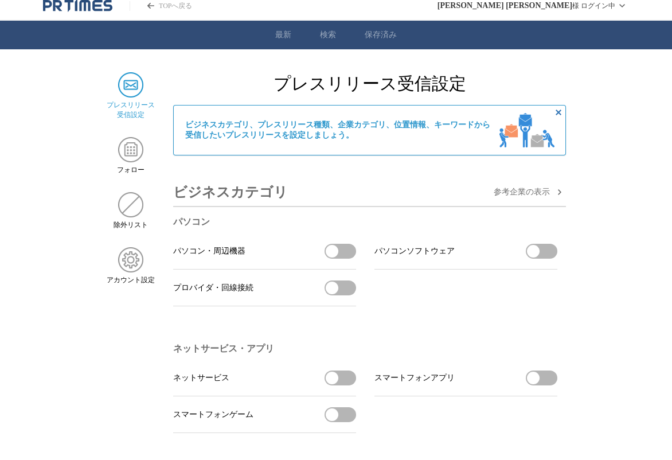
scroll to position [0, 0]
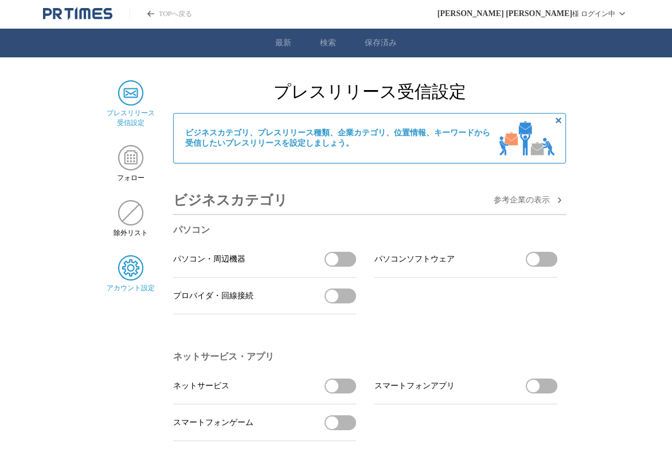
click at [130, 273] on img at bounding box center [130, 267] width 25 height 25
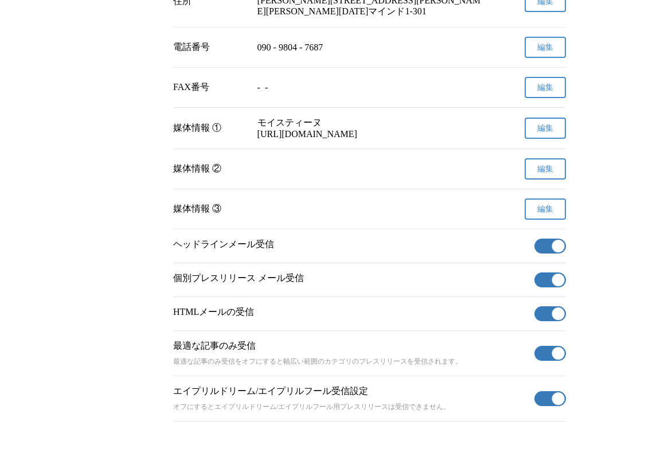
scroll to position [401, 0]
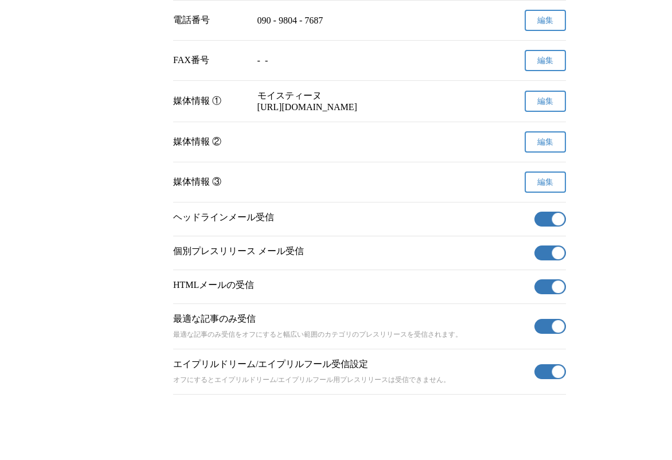
click at [540, 260] on button "有効" at bounding box center [550, 252] width 32 height 15
click at [547, 226] on button "有効" at bounding box center [550, 218] width 32 height 15
click at [539, 294] on button "有効" at bounding box center [550, 286] width 32 height 15
click at [548, 379] on button "有効" at bounding box center [550, 371] width 32 height 15
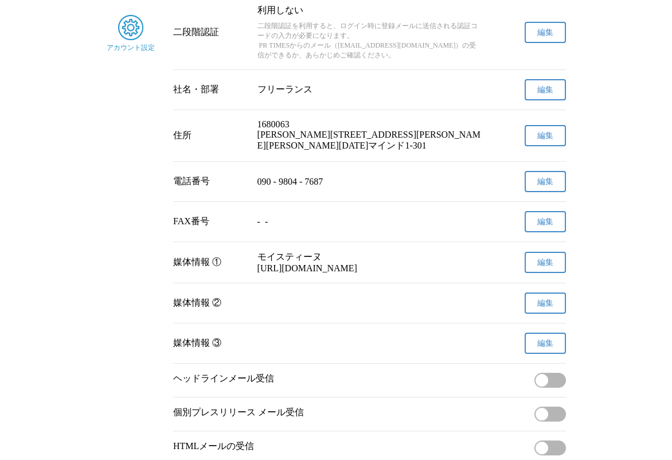
scroll to position [0, 0]
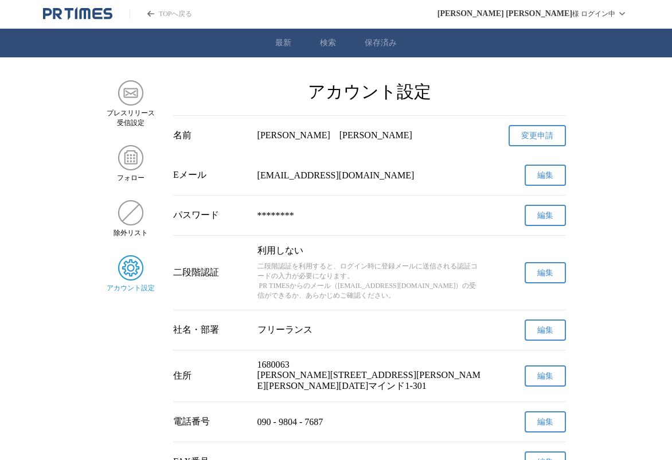
click at [347, 29] on ul "最新 検索 保存済み" at bounding box center [336, 43] width 672 height 29
click at [374, 39] on link "保存済み" at bounding box center [380, 43] width 32 height 10
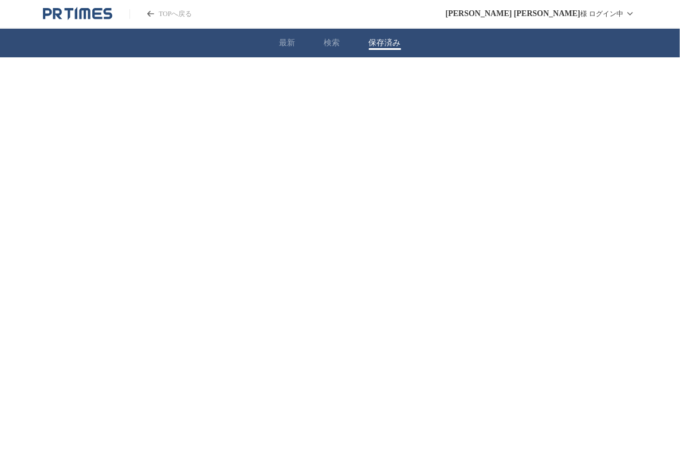
click at [60, 14] on icon "PR TIMESのトップページはこちら" at bounding box center [57, 13] width 9 height 11
